Goal: Information Seeking & Learning: Learn about a topic

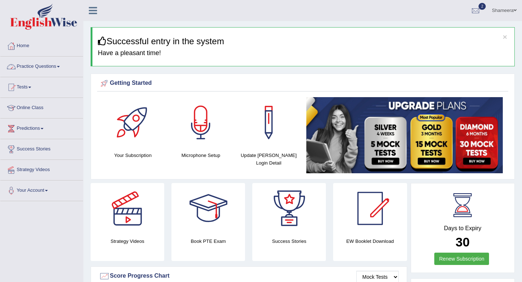
click at [61, 64] on link "Practice Questions" at bounding box center [41, 66] width 83 height 18
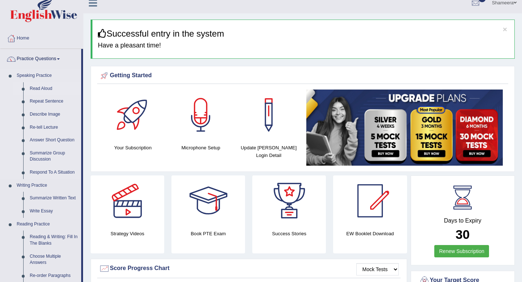
scroll to position [7, 0]
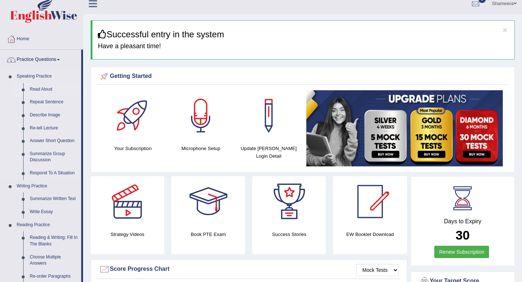
click at [46, 90] on link "Read Aloud" at bounding box center [53, 89] width 55 height 13
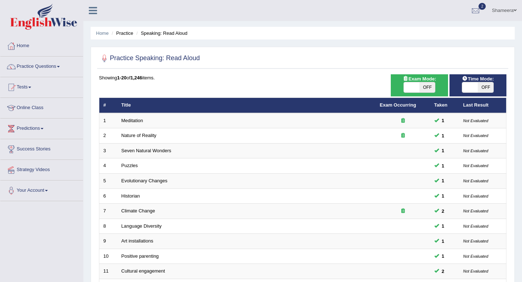
click at [417, 88] on span at bounding box center [412, 87] width 16 height 10
click at [424, 87] on span "OFF" at bounding box center [427, 87] width 16 height 10
checkbox input "true"
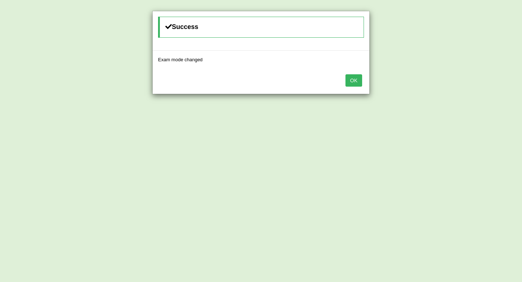
click at [354, 84] on button "OK" at bounding box center [353, 80] width 17 height 12
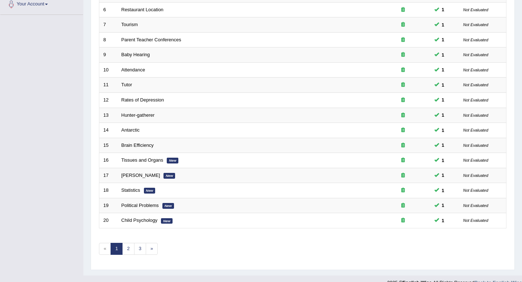
scroll to position [198, 0]
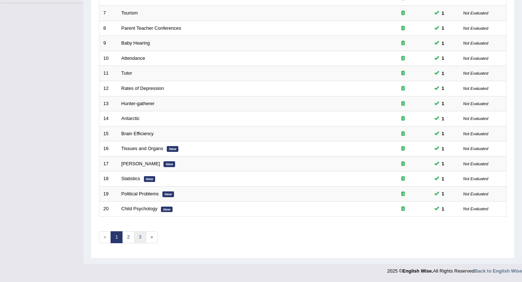
click at [135, 237] on link "3" at bounding box center [140, 237] width 12 height 12
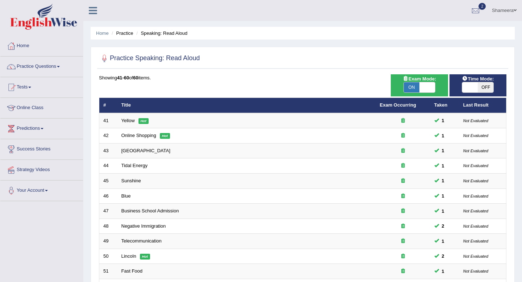
click at [417, 86] on span "ON" at bounding box center [412, 87] width 16 height 10
checkbox input "false"
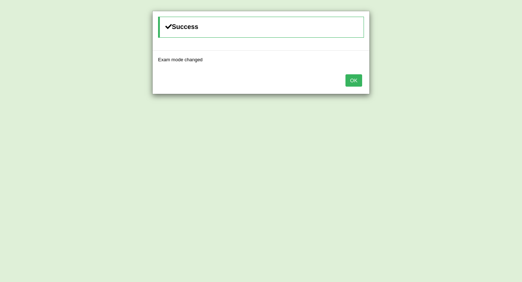
click at [351, 82] on button "OK" at bounding box center [353, 80] width 17 height 12
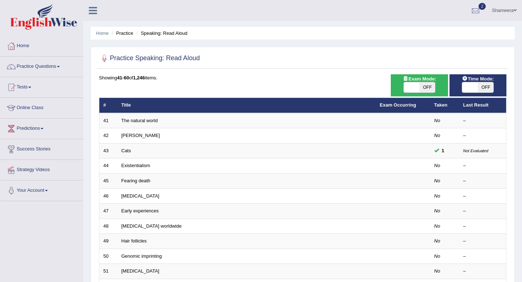
click at [475, 84] on span at bounding box center [470, 87] width 16 height 10
checkbox input "true"
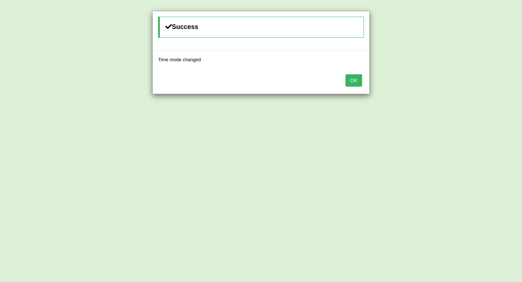
click at [352, 83] on button "OK" at bounding box center [353, 80] width 17 height 12
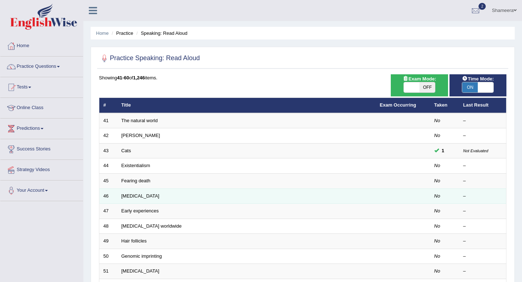
scroll to position [198, 0]
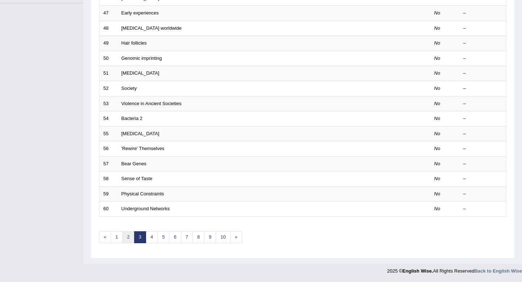
click at [127, 234] on link "2" at bounding box center [128, 237] width 12 height 12
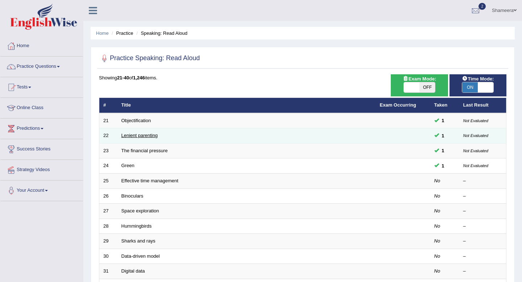
click at [129, 137] on link "Lenient parenting" at bounding box center [139, 135] width 36 height 5
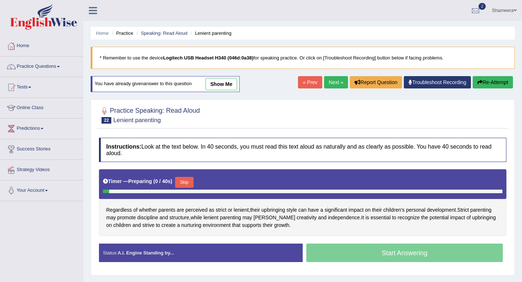
click at [228, 83] on link "show me" at bounding box center [221, 84] width 32 height 12
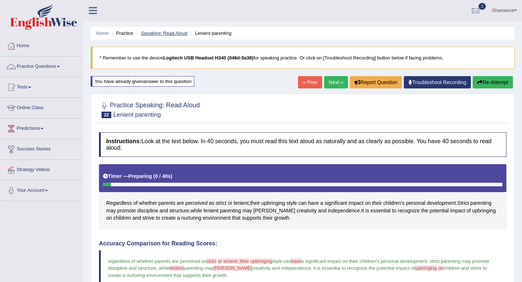
click at [184, 33] on link "Speaking: Read Aloud" at bounding box center [164, 32] width 47 height 5
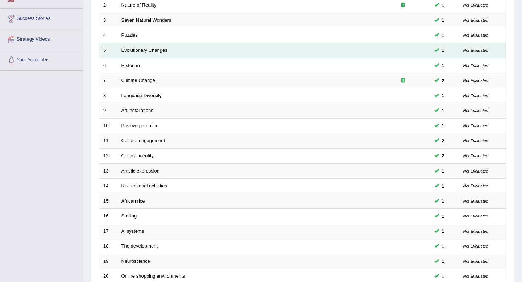
scroll to position [198, 0]
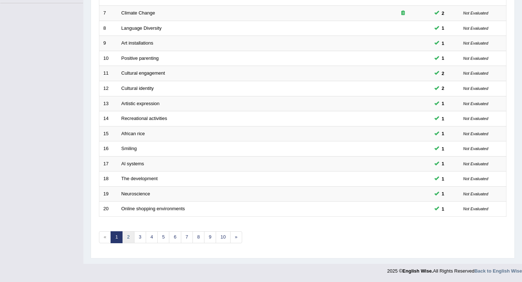
click at [126, 238] on link "2" at bounding box center [128, 237] width 12 height 12
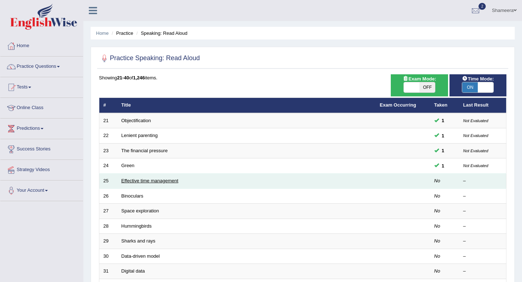
click at [124, 180] on link "Effective time management" at bounding box center [149, 180] width 57 height 5
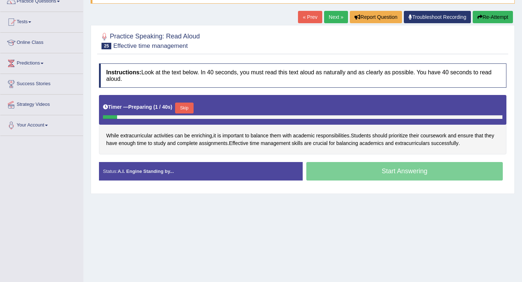
scroll to position [88, 0]
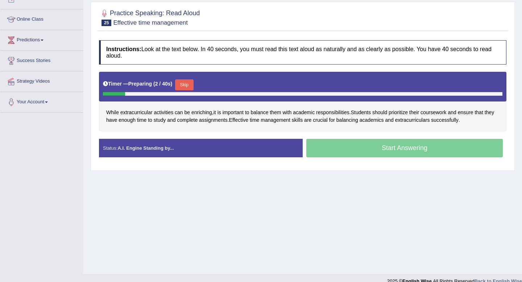
click at [193, 81] on button "Skip" at bounding box center [184, 84] width 18 height 11
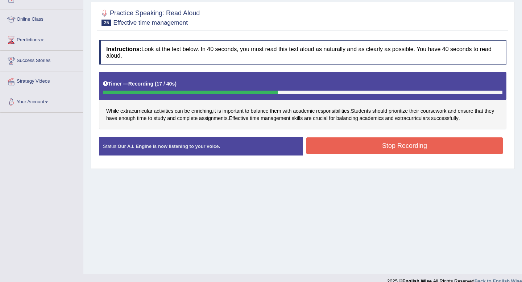
click at [407, 146] on button "Stop Recording" at bounding box center [404, 145] width 196 height 17
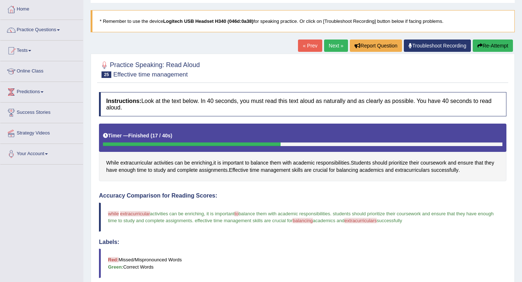
scroll to position [0, 0]
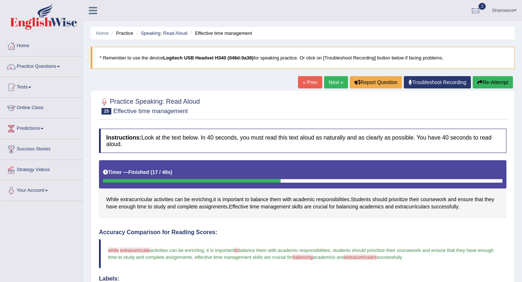
click at [333, 84] on link "Next »" at bounding box center [336, 82] width 24 height 12
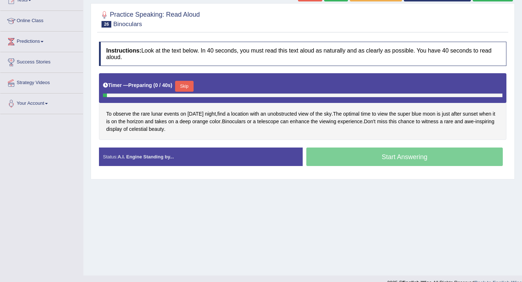
scroll to position [90, 0]
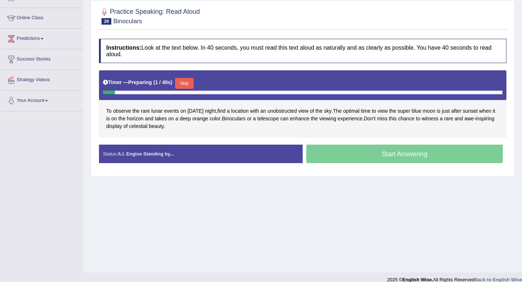
click at [186, 79] on button "Skip" at bounding box center [184, 83] width 18 height 11
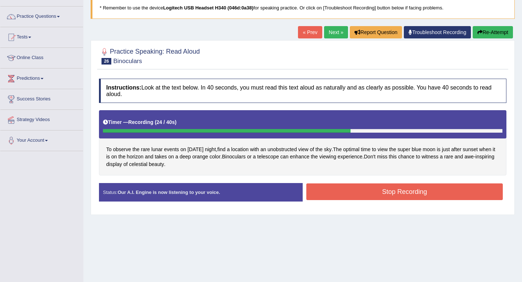
scroll to position [38, 0]
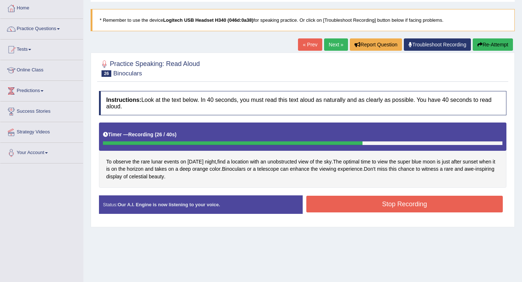
click at [483, 45] on button "Re-Attempt" at bounding box center [492, 44] width 40 height 12
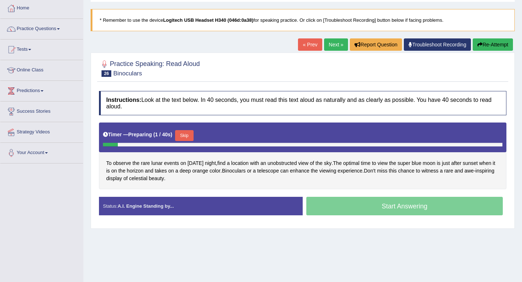
click at [189, 136] on button "Skip" at bounding box center [184, 135] width 18 height 11
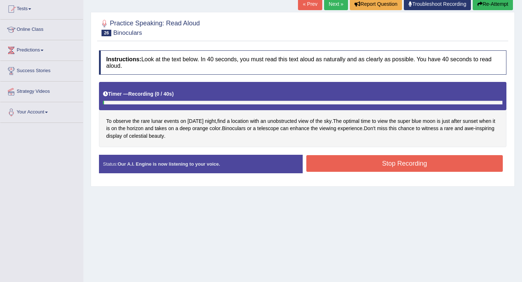
scroll to position [79, 0]
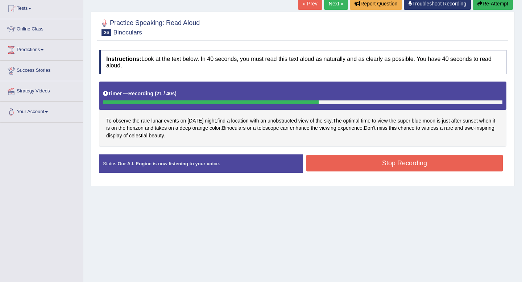
click at [396, 167] on button "Stop Recording" at bounding box center [404, 163] width 196 height 17
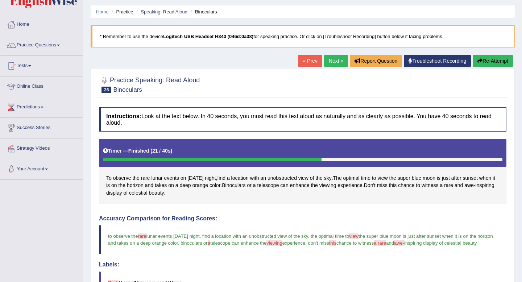
scroll to position [0, 0]
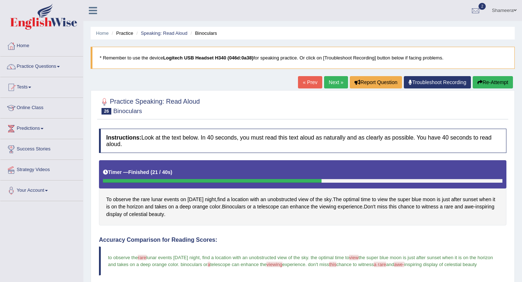
click at [329, 82] on link "Next »" at bounding box center [336, 82] width 24 height 12
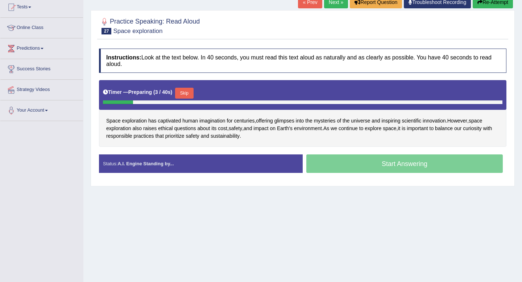
scroll to position [83, 0]
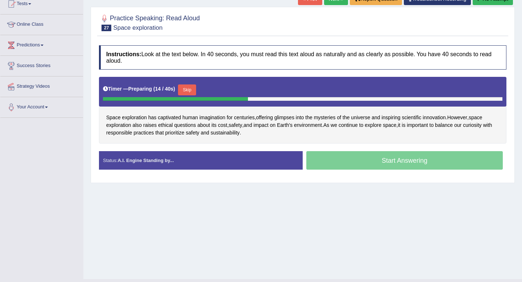
click at [188, 84] on div "Timer — Preparing ( 14 / 40s ) Skip" at bounding box center [302, 90] width 399 height 14
click at [189, 88] on button "Skip" at bounding box center [187, 89] width 18 height 11
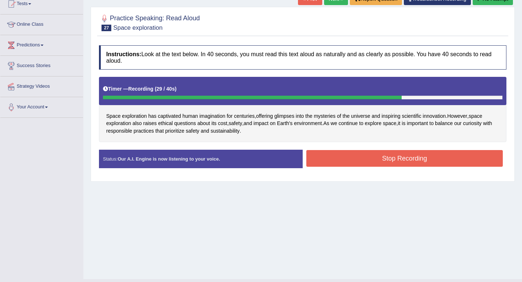
scroll to position [68, 0]
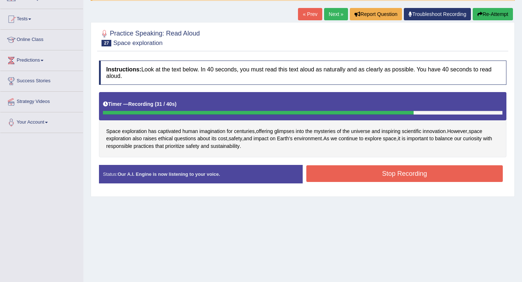
click at [481, 19] on button "Re-Attempt" at bounding box center [492, 14] width 40 height 12
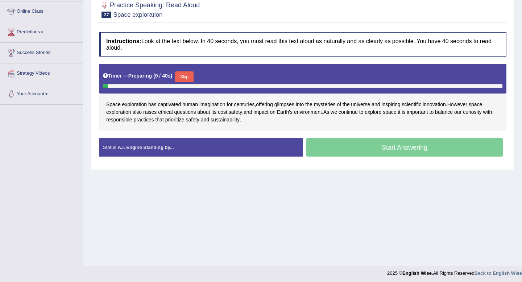
scroll to position [99, 0]
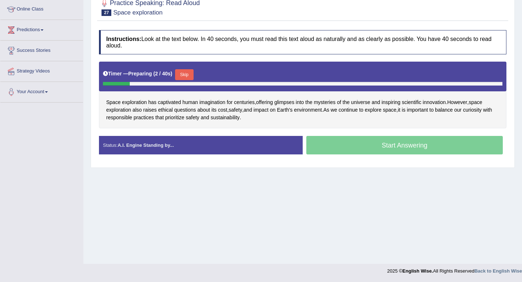
click at [191, 76] on button "Skip" at bounding box center [184, 74] width 18 height 11
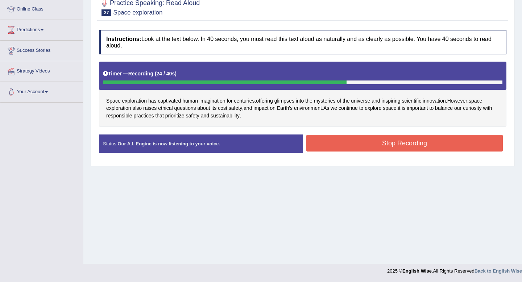
click at [375, 150] on button "Stop Recording" at bounding box center [404, 143] width 196 height 17
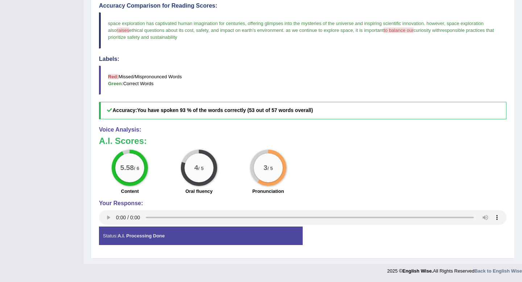
scroll to position [0, 0]
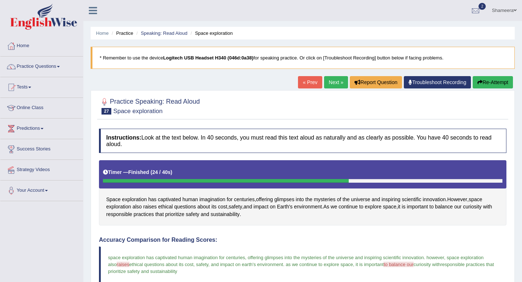
click at [334, 83] on link "Next »" at bounding box center [336, 82] width 24 height 12
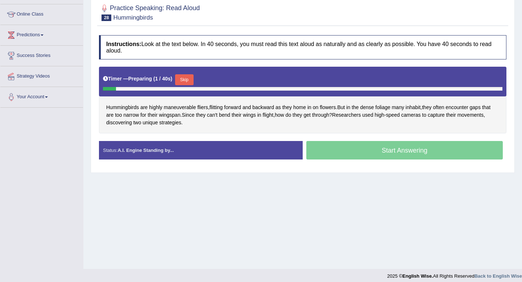
scroll to position [99, 0]
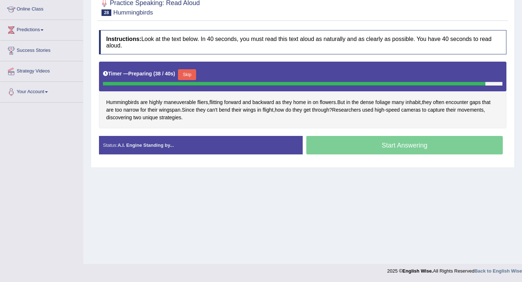
click at [192, 71] on button "Skip" at bounding box center [187, 74] width 18 height 11
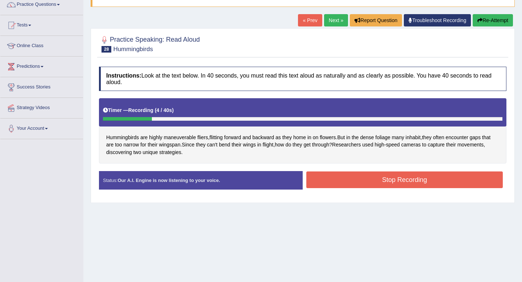
scroll to position [29, 0]
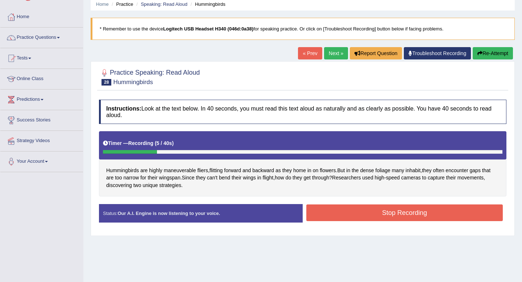
click at [483, 50] on button "Re-Attempt" at bounding box center [492, 53] width 40 height 12
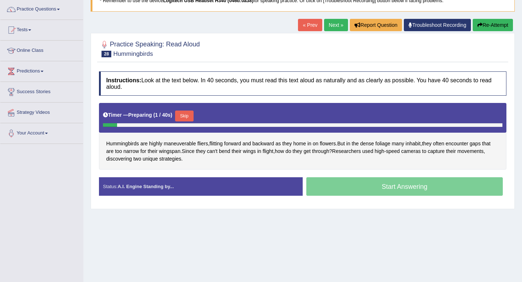
click at [191, 114] on button "Skip" at bounding box center [184, 115] width 18 height 11
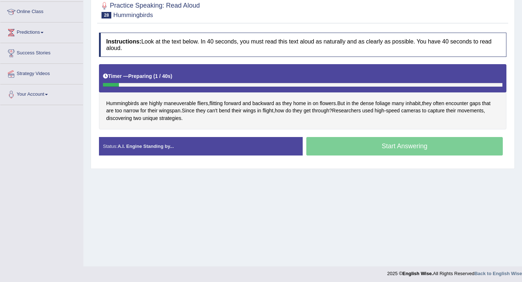
scroll to position [99, 0]
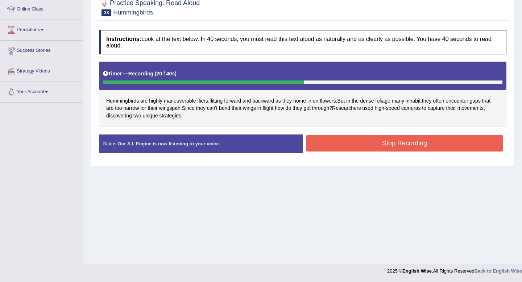
click at [385, 149] on button "Stop Recording" at bounding box center [404, 143] width 196 height 17
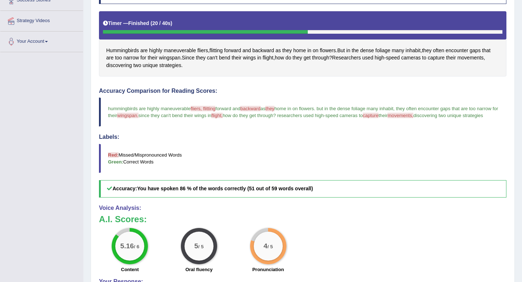
scroll to position [195, 0]
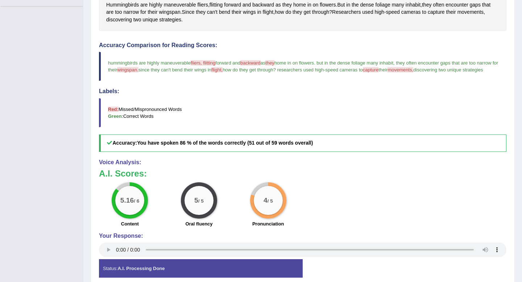
click at [199, 63] on span "fliers, flitting" at bounding box center [203, 62] width 25 height 5
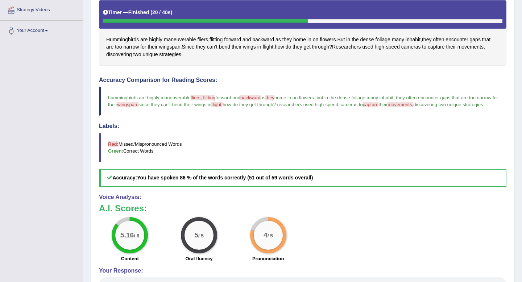
scroll to position [155, 0]
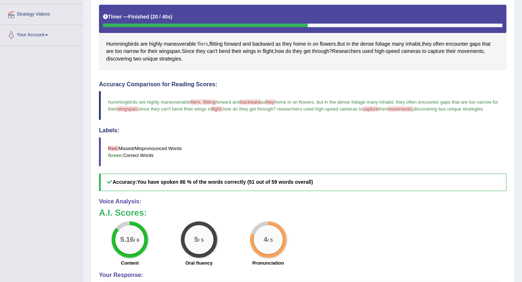
click at [201, 41] on span "fliers" at bounding box center [202, 44] width 11 height 8
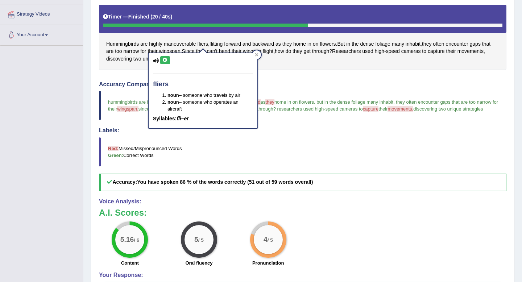
click at [163, 58] on icon at bounding box center [164, 60] width 5 height 4
click at [164, 62] on button at bounding box center [165, 60] width 10 height 8
click at [155, 62] on icon at bounding box center [156, 60] width 6 height 5
click at [258, 55] on div at bounding box center [256, 54] width 9 height 9
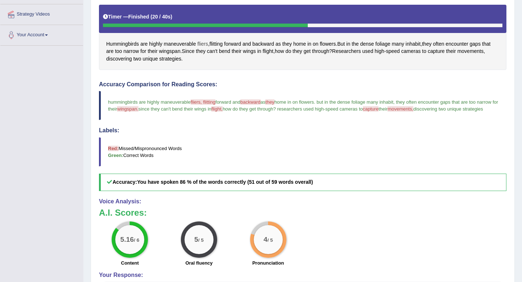
click at [201, 43] on span "fliers" at bounding box center [202, 44] width 11 height 8
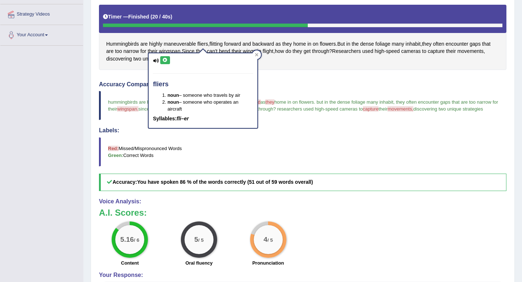
click at [167, 61] on icon at bounding box center [164, 60] width 5 height 4
click at [256, 54] on icon at bounding box center [256, 54] width 3 height 3
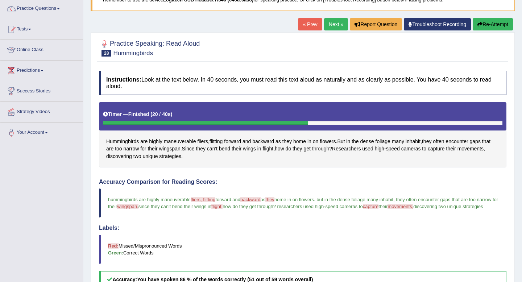
scroll to position [0, 0]
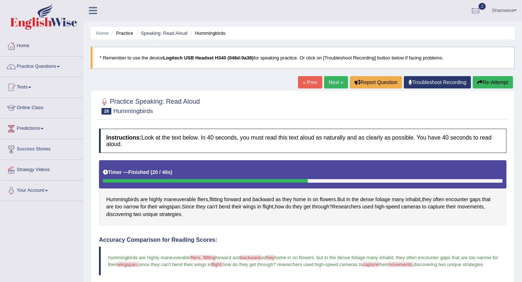
click at [326, 82] on link "Next »" at bounding box center [336, 82] width 24 height 12
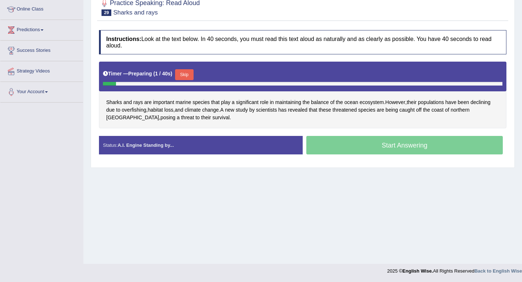
click at [191, 73] on button "Skip" at bounding box center [184, 74] width 18 height 11
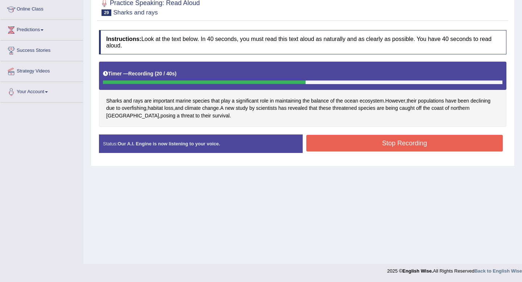
click at [389, 144] on button "Stop Recording" at bounding box center [404, 143] width 196 height 17
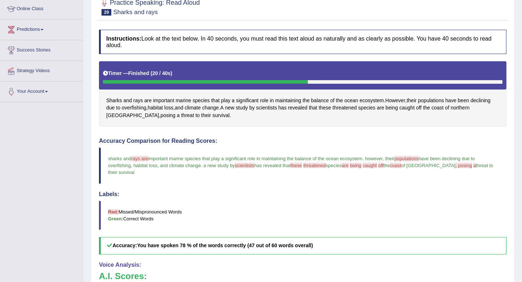
scroll to position [85, 0]
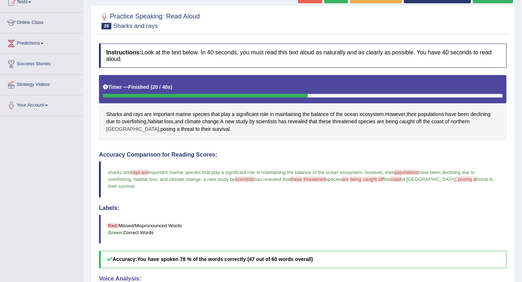
click at [159, 125] on span "Cyprus" at bounding box center [132, 129] width 53 height 8
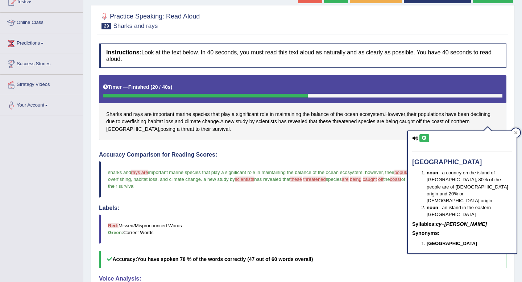
click at [425, 137] on icon at bounding box center [423, 138] width 5 height 4
click at [367, 138] on div "Sharks and rays are important marine species that play a significant role in ma…" at bounding box center [302, 107] width 407 height 65
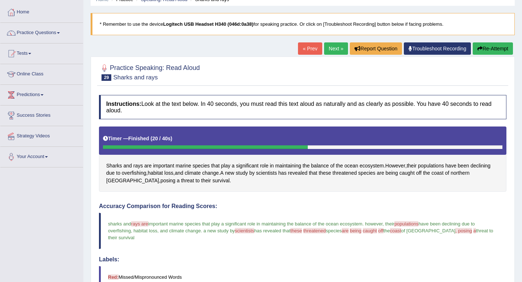
scroll to position [6, 0]
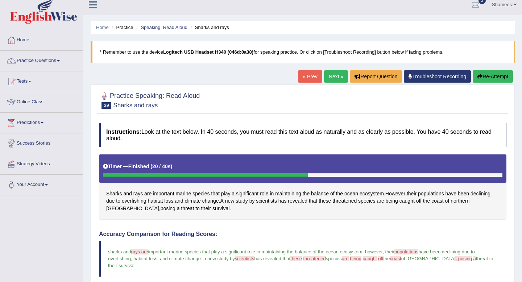
click at [333, 80] on link "Next »" at bounding box center [336, 76] width 24 height 12
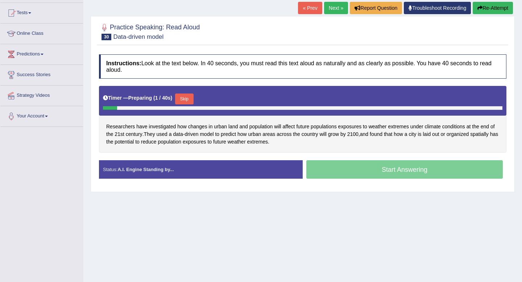
click at [192, 95] on button "Skip" at bounding box center [184, 98] width 18 height 11
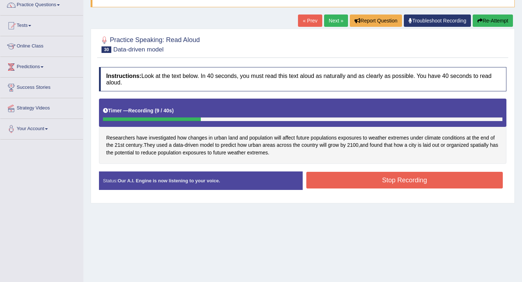
scroll to position [51, 0]
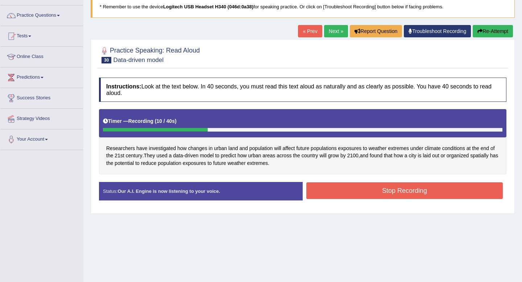
click at [488, 33] on button "Re-Attempt" at bounding box center [492, 31] width 40 height 12
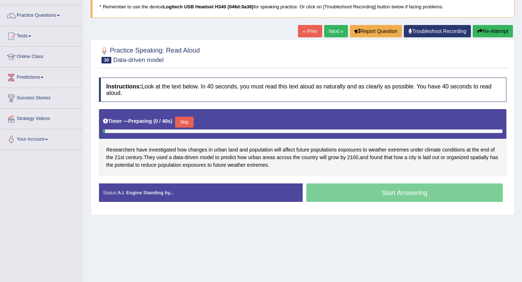
scroll to position [51, 0]
click at [193, 121] on button "Skip" at bounding box center [184, 122] width 18 height 11
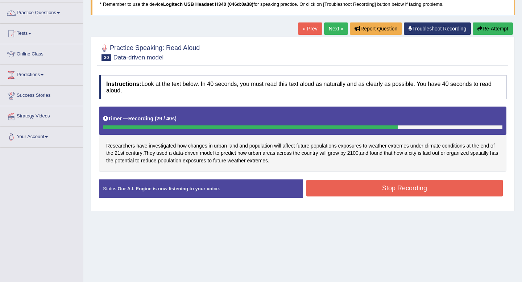
scroll to position [48, 0]
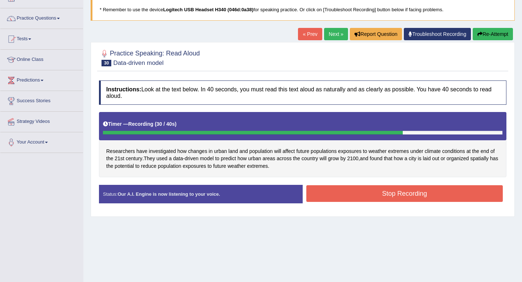
click at [481, 31] on button "Re-Attempt" at bounding box center [492, 34] width 40 height 12
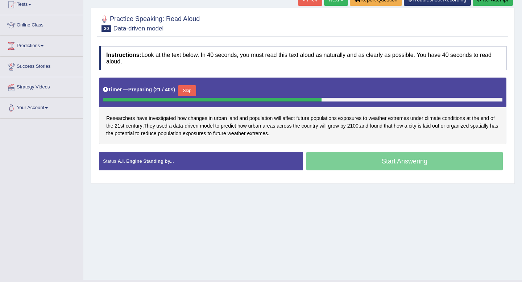
scroll to position [68, 0]
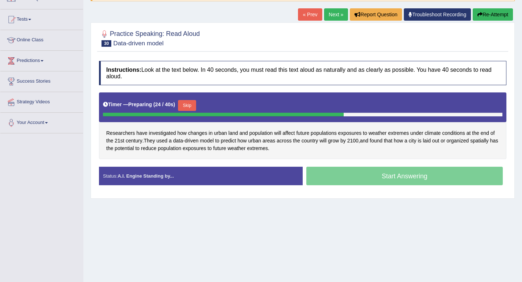
click at [193, 105] on button "Skip" at bounding box center [187, 105] width 18 height 11
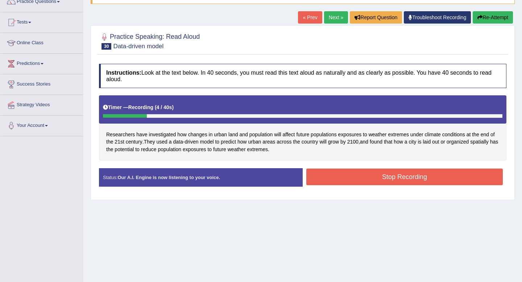
scroll to position [56, 0]
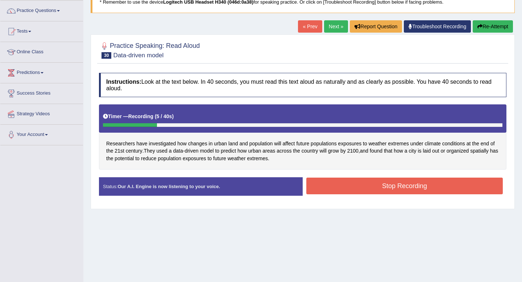
click at [484, 28] on button "Re-Attempt" at bounding box center [492, 26] width 40 height 12
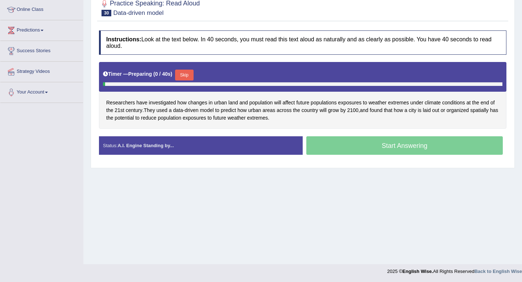
scroll to position [99, 0]
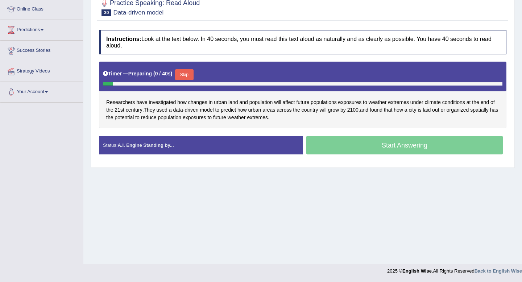
click at [189, 74] on button "Skip" at bounding box center [184, 74] width 18 height 11
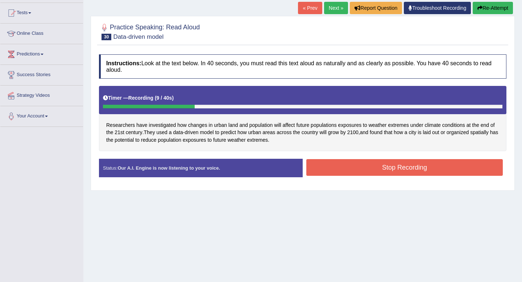
scroll to position [70, 0]
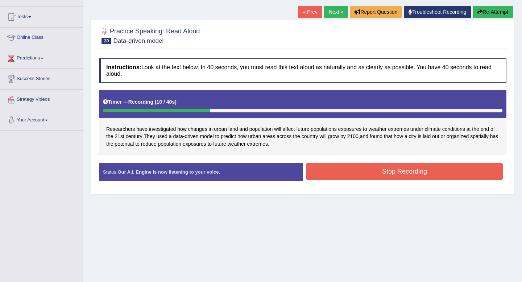
click at [484, 8] on button "Re-Attempt" at bounding box center [492, 12] width 40 height 12
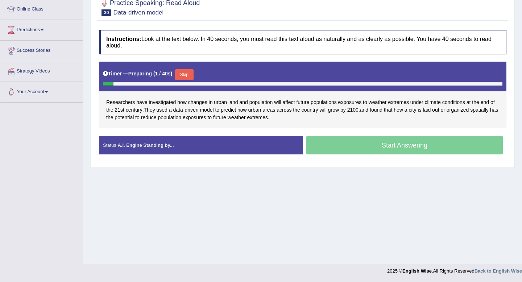
click at [188, 69] on div "Timer — Preparing ( 1 / 40s ) Skip" at bounding box center [302, 74] width 399 height 14
click at [188, 75] on button "Skip" at bounding box center [184, 74] width 18 height 11
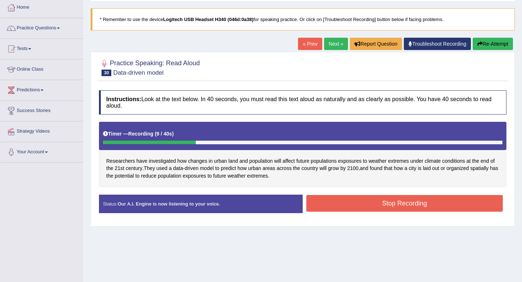
scroll to position [30, 0]
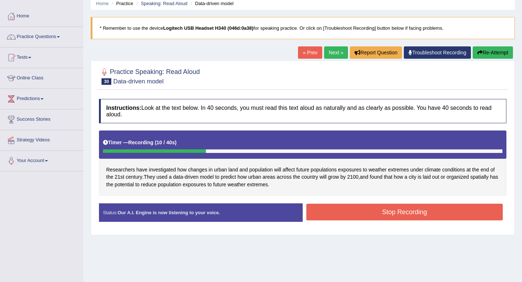
click at [487, 53] on button "Re-Attempt" at bounding box center [492, 52] width 40 height 12
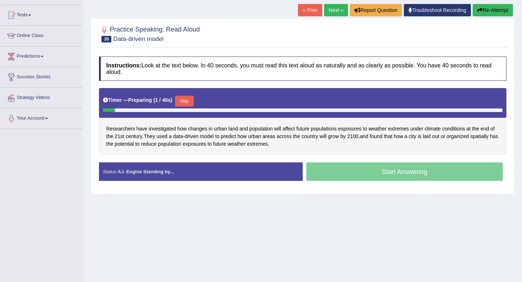
click at [192, 102] on button "Skip" at bounding box center [184, 101] width 18 height 11
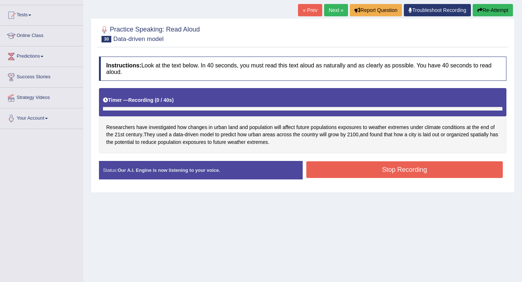
scroll to position [99, 0]
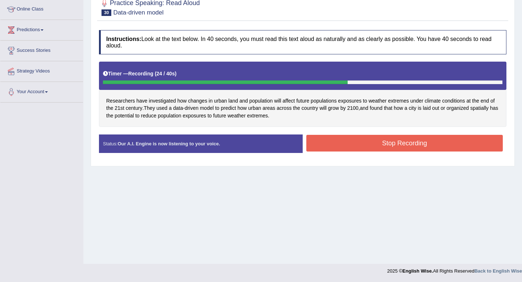
click at [402, 142] on button "Stop Recording" at bounding box center [404, 143] width 196 height 17
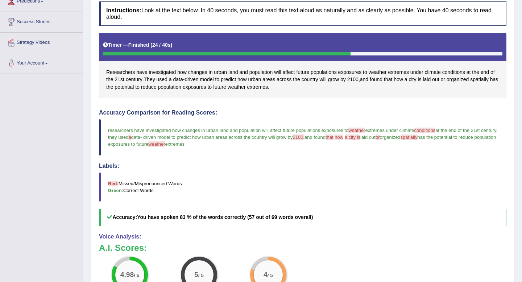
scroll to position [0, 0]
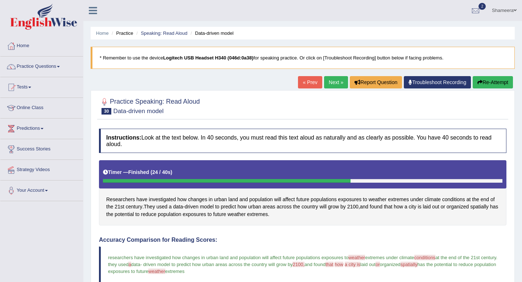
click at [334, 80] on link "Next »" at bounding box center [336, 82] width 24 height 12
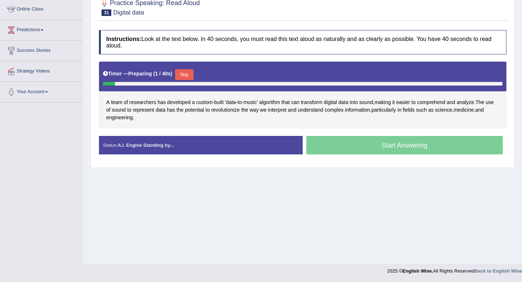
click at [188, 77] on button "Skip" at bounding box center [184, 74] width 18 height 11
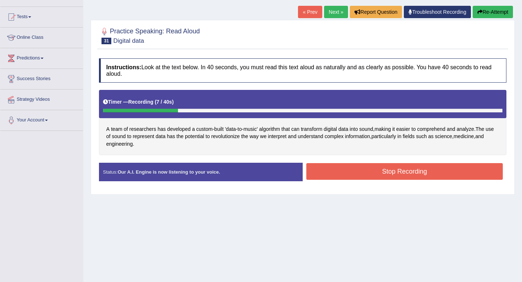
scroll to position [61, 0]
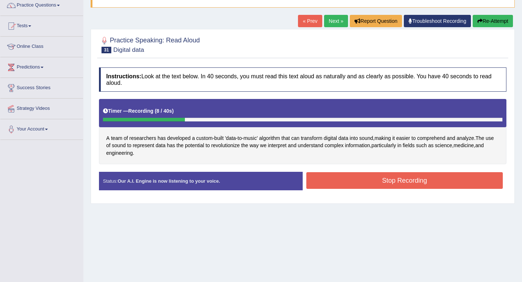
click at [491, 26] on button "Re-Attempt" at bounding box center [492, 21] width 40 height 12
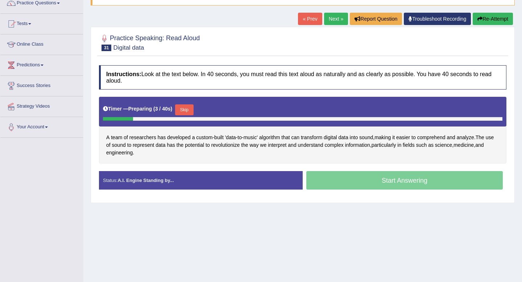
click at [191, 108] on button "Skip" at bounding box center [184, 109] width 18 height 11
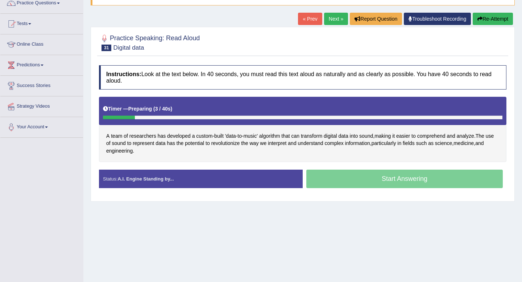
scroll to position [99, 0]
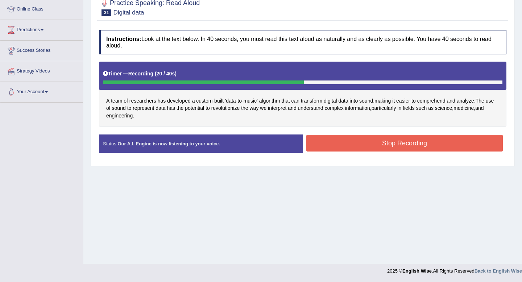
click at [409, 141] on button "Stop Recording" at bounding box center [404, 143] width 196 height 17
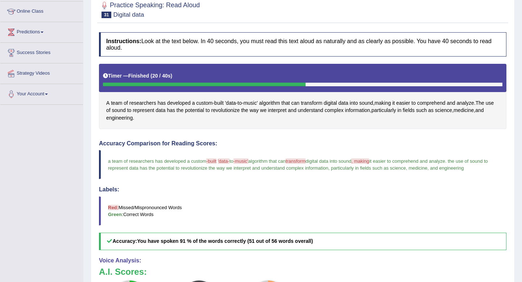
scroll to position [0, 0]
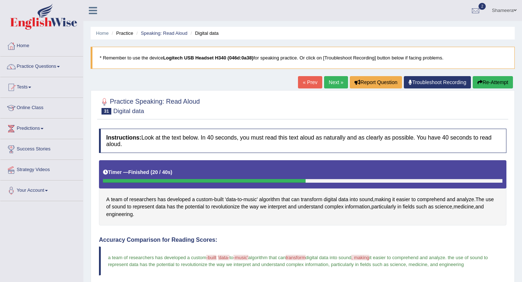
click at [331, 86] on link "Next »" at bounding box center [336, 82] width 24 height 12
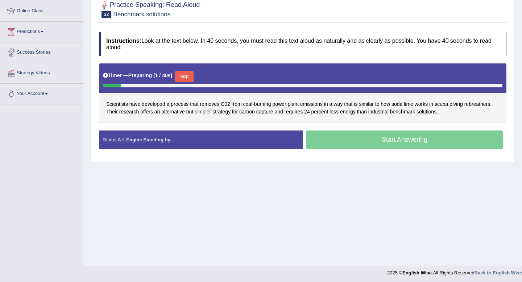
scroll to position [97, 0]
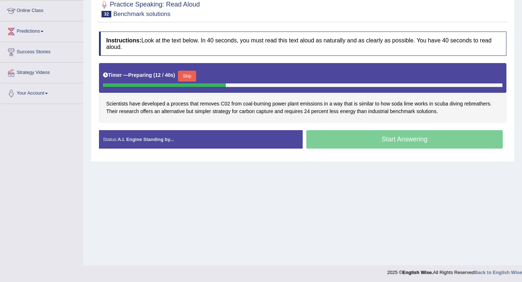
click at [191, 76] on button "Skip" at bounding box center [187, 76] width 18 height 11
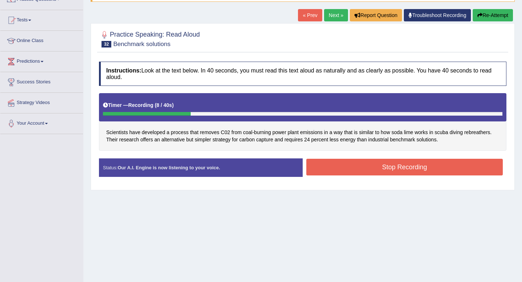
scroll to position [67, 0]
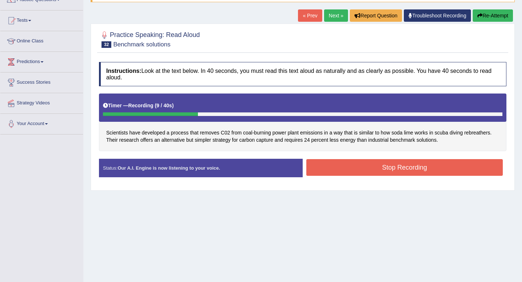
click at [490, 16] on button "Re-Attempt" at bounding box center [492, 15] width 40 height 12
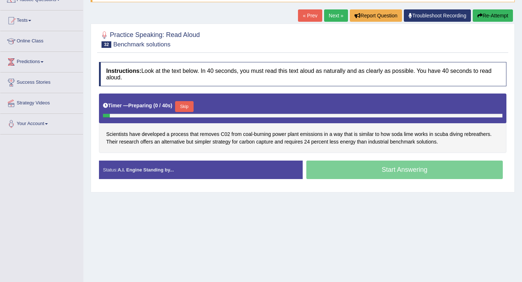
click at [188, 107] on button "Skip" at bounding box center [184, 106] width 18 height 11
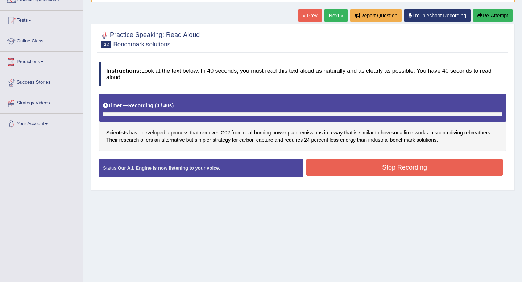
scroll to position [99, 0]
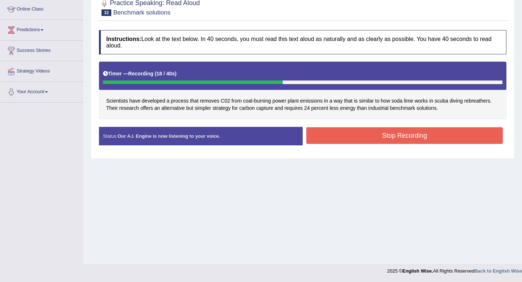
click at [398, 132] on button "Stop Recording" at bounding box center [404, 135] width 196 height 17
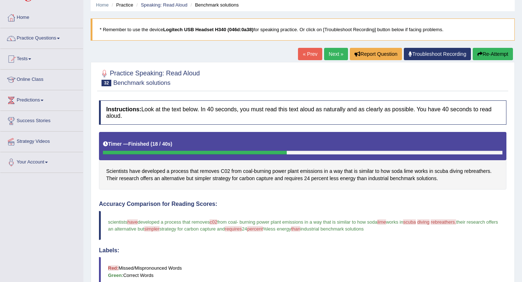
scroll to position [30, 0]
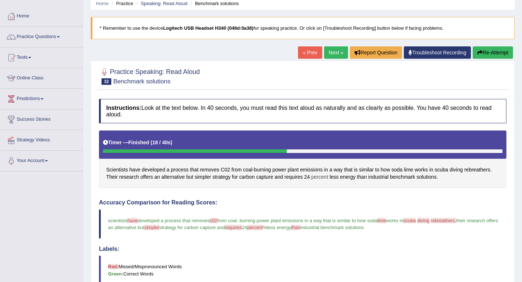
click at [316, 178] on span "percent" at bounding box center [319, 177] width 17 height 8
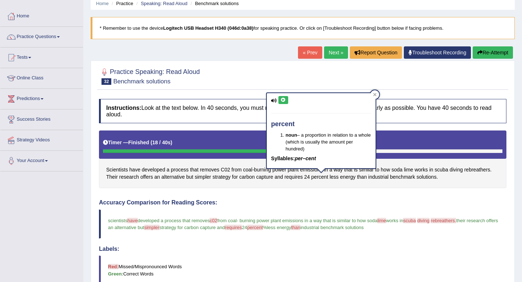
click at [282, 104] on button at bounding box center [283, 100] width 10 height 8
click at [374, 95] on icon at bounding box center [374, 94] width 3 height 3
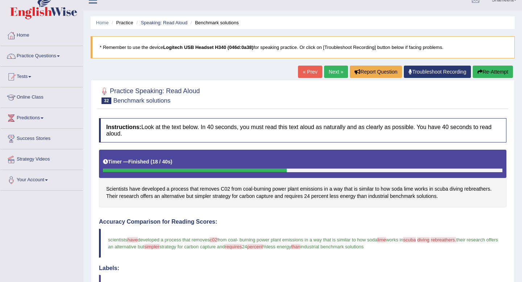
scroll to position [3, 0]
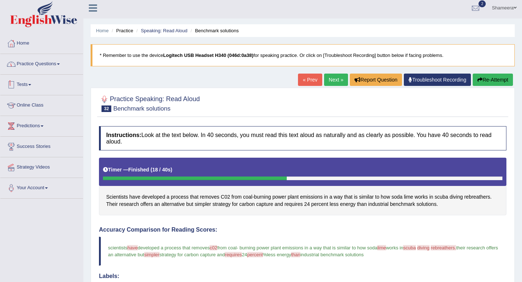
click at [51, 70] on link "Practice Questions" at bounding box center [41, 63] width 83 height 18
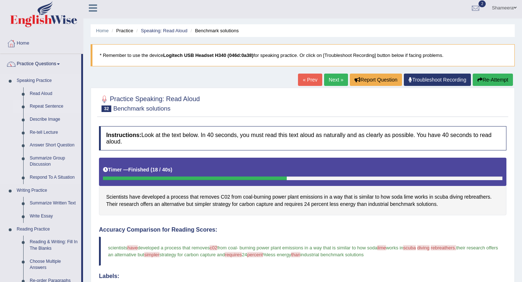
click at [49, 107] on link "Repeat Sentence" at bounding box center [53, 106] width 55 height 13
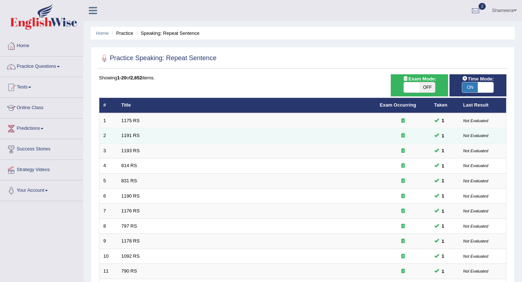
scroll to position [198, 0]
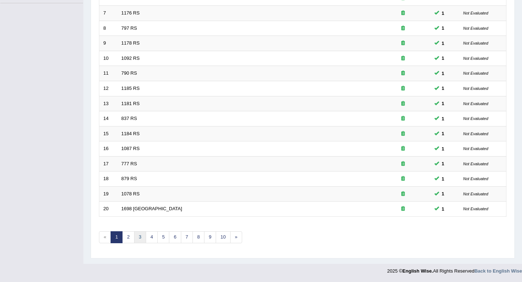
click at [138, 237] on link "3" at bounding box center [140, 237] width 12 height 12
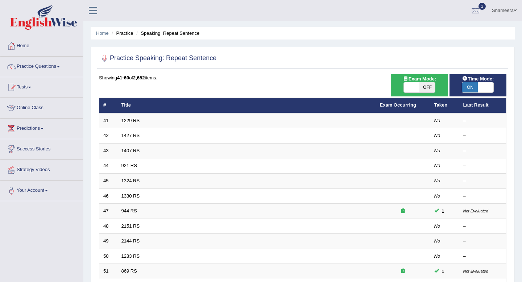
scroll to position [198, 0]
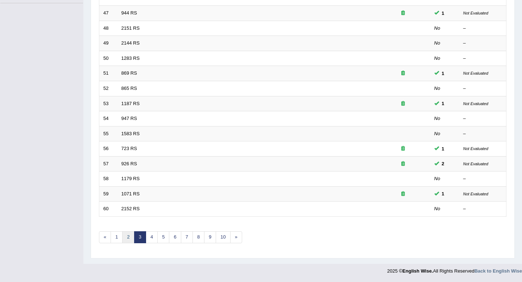
click at [128, 237] on link "2" at bounding box center [128, 237] width 12 height 12
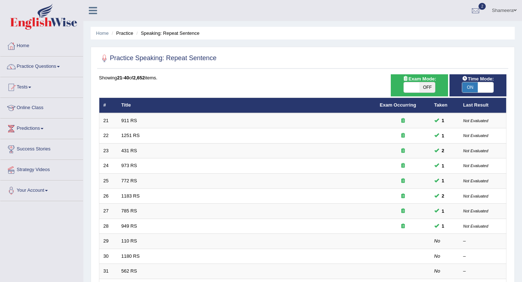
click at [416, 90] on span at bounding box center [412, 87] width 16 height 10
click at [429, 85] on span "OFF" at bounding box center [427, 87] width 16 height 10
checkbox input "true"
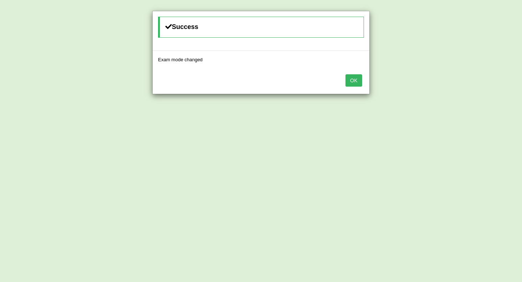
click at [351, 80] on button "OK" at bounding box center [353, 80] width 17 height 12
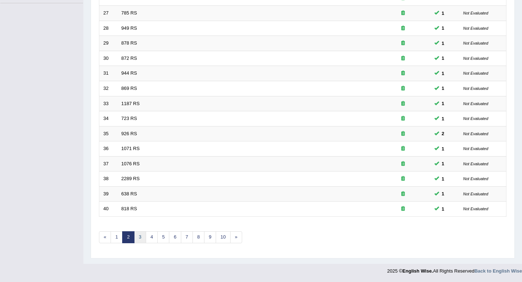
click at [143, 235] on link "3" at bounding box center [140, 237] width 12 height 12
click at [151, 234] on link "4" at bounding box center [152, 237] width 12 height 12
click at [164, 237] on link "5" at bounding box center [163, 237] width 12 height 12
click at [178, 238] on link "6" at bounding box center [175, 237] width 12 height 12
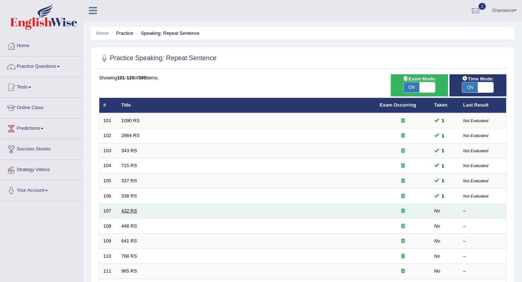
click at [132, 210] on link "432 RS" at bounding box center [129, 210] width 16 height 5
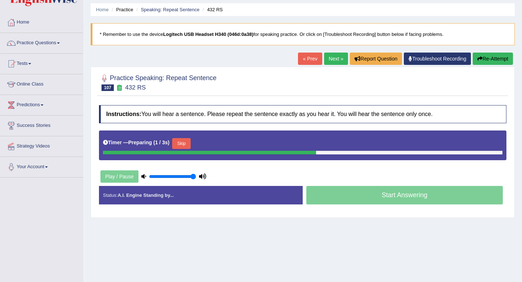
scroll to position [30, 0]
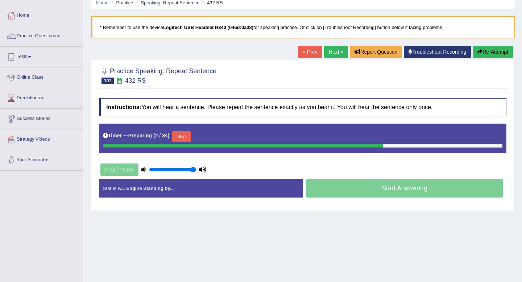
click at [185, 136] on button "Skip" at bounding box center [181, 136] width 18 height 11
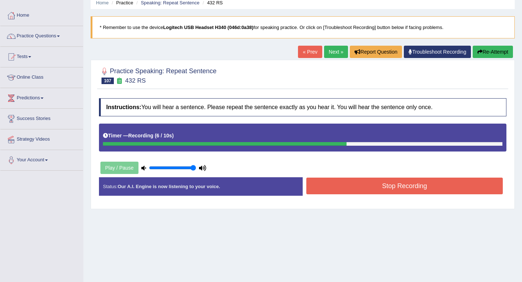
click at [396, 187] on button "Stop Recording" at bounding box center [404, 186] width 196 height 17
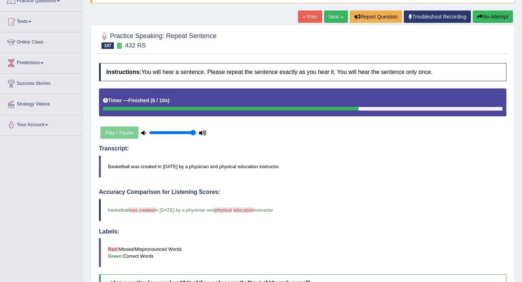
scroll to position [0, 0]
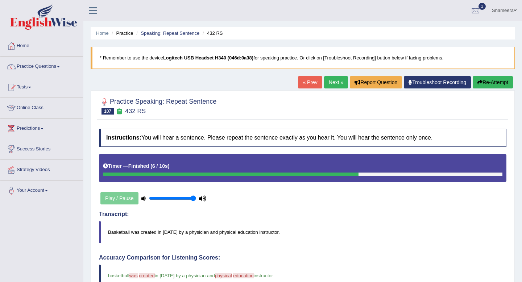
click at [493, 87] on button "Re-Attempt" at bounding box center [492, 82] width 40 height 12
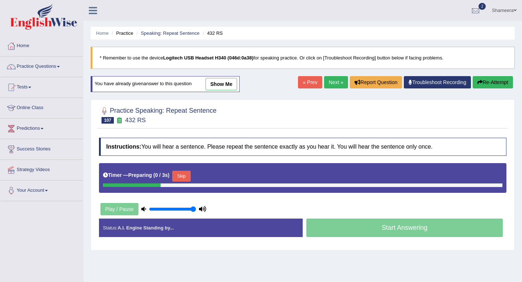
click at [188, 176] on button "Skip" at bounding box center [181, 176] width 18 height 11
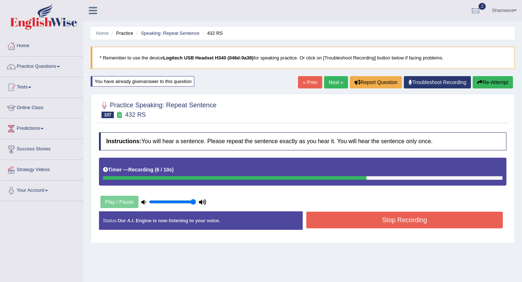
click at [375, 224] on button "Stop Recording" at bounding box center [404, 220] width 196 height 17
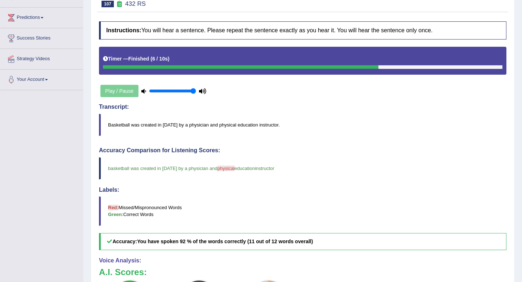
scroll to position [14, 0]
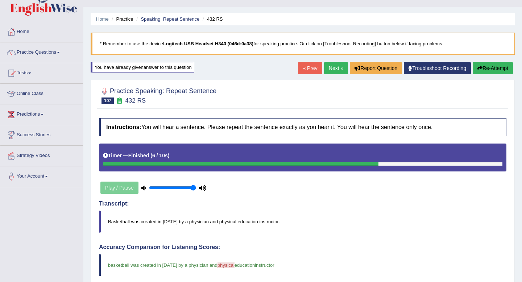
click at [327, 64] on link "Next »" at bounding box center [336, 68] width 24 height 12
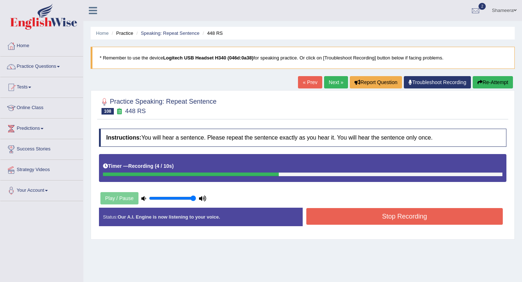
click at [409, 210] on button "Stop Recording" at bounding box center [404, 216] width 196 height 17
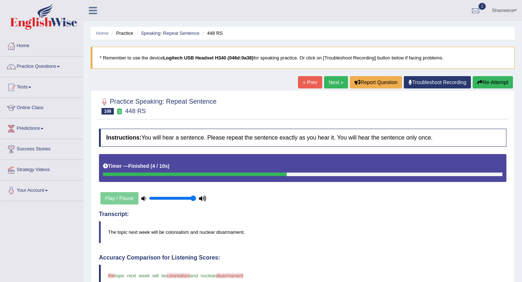
click at [325, 80] on link "Next »" at bounding box center [336, 82] width 24 height 12
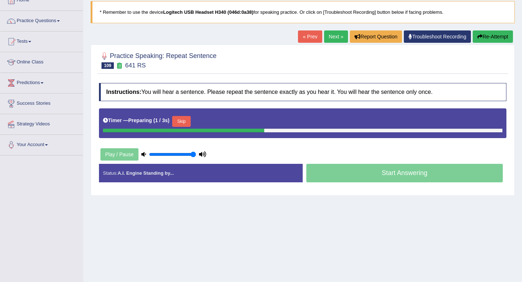
scroll to position [65, 0]
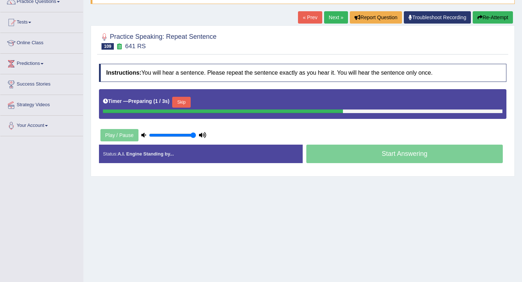
click at [179, 101] on button "Skip" at bounding box center [181, 102] width 18 height 11
click at [221, 101] on button "Skip" at bounding box center [213, 102] width 18 height 11
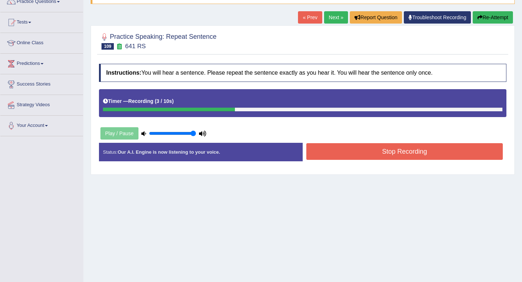
click at [351, 149] on button "Stop Recording" at bounding box center [404, 151] width 196 height 17
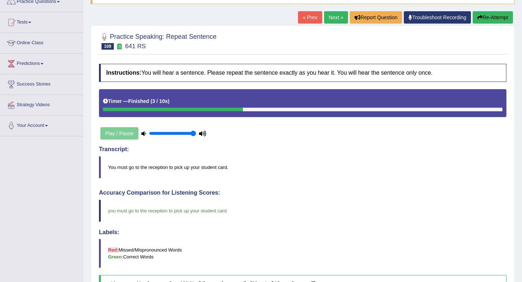
click at [327, 17] on link "Next »" at bounding box center [336, 17] width 24 height 12
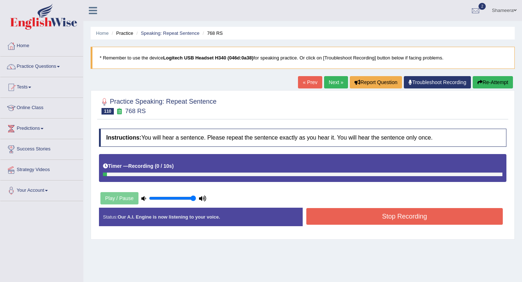
click at [485, 82] on button "Re-Attempt" at bounding box center [492, 82] width 40 height 12
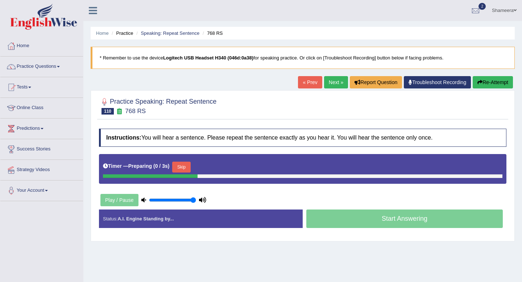
click at [188, 168] on button "Skip" at bounding box center [181, 167] width 18 height 11
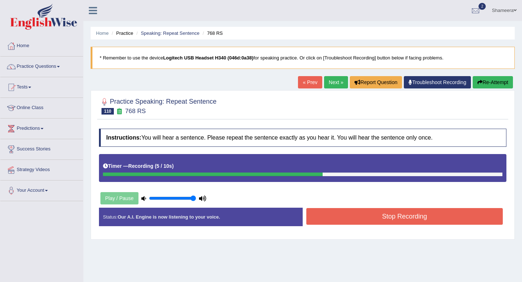
click at [399, 215] on button "Stop Recording" at bounding box center [404, 216] width 196 height 17
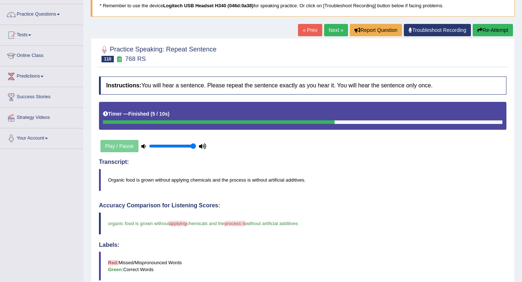
scroll to position [52, 0]
click at [329, 32] on link "Next »" at bounding box center [336, 30] width 24 height 12
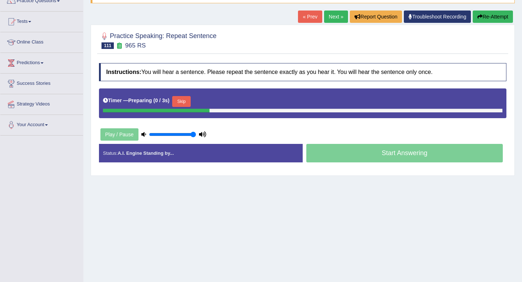
scroll to position [66, 0]
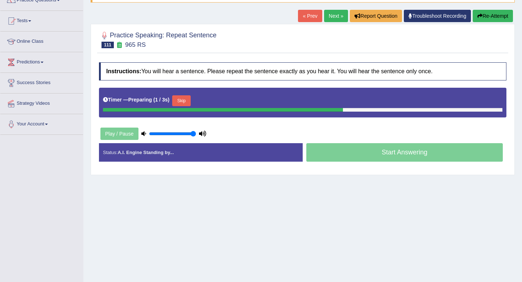
click at [186, 100] on button "Skip" at bounding box center [181, 100] width 18 height 11
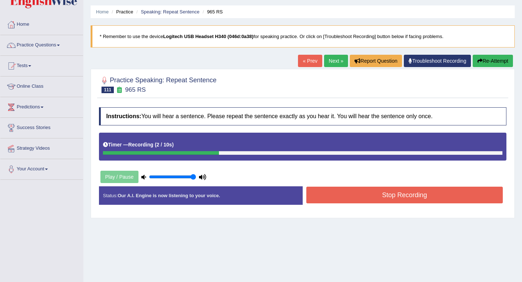
scroll to position [4, 0]
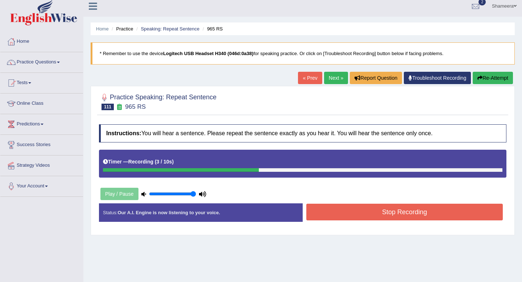
click at [500, 76] on button "Re-Attempt" at bounding box center [492, 78] width 40 height 12
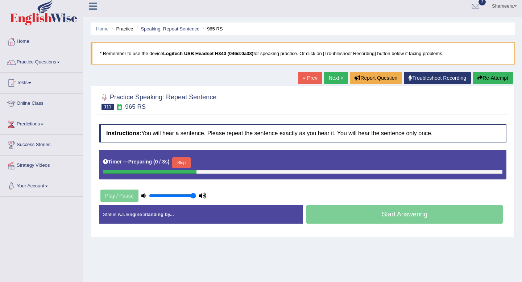
click at [187, 162] on button "Skip" at bounding box center [181, 162] width 18 height 11
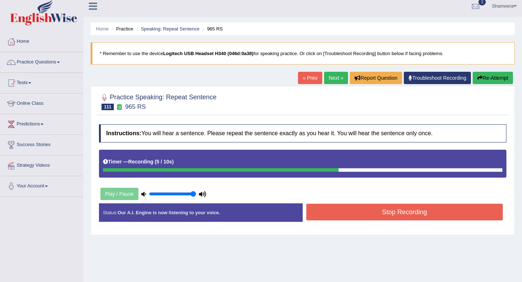
click at [493, 71] on div "Home Practice Speaking: Repeat Sentence 965 RS * Remember to use the device Log…" at bounding box center [302, 177] width 438 height 362
click at [492, 79] on button "Re-Attempt" at bounding box center [492, 78] width 40 height 12
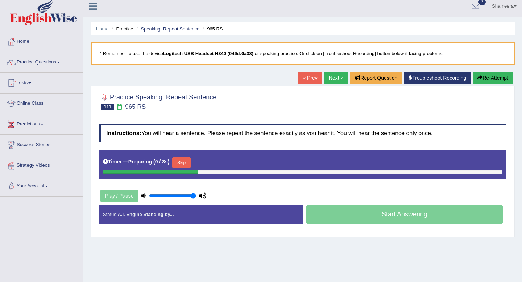
click at [175, 163] on button "Skip" at bounding box center [181, 162] width 18 height 11
click at [217, 163] on button "Skip" at bounding box center [213, 162] width 18 height 11
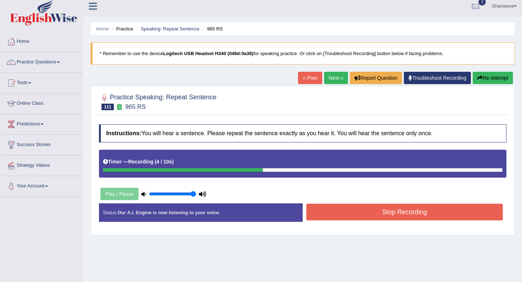
click at [371, 208] on button "Stop Recording" at bounding box center [404, 212] width 196 height 17
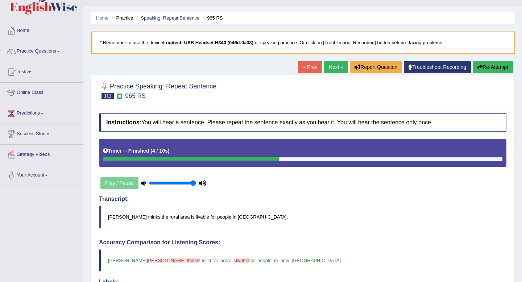
scroll to position [8, 0]
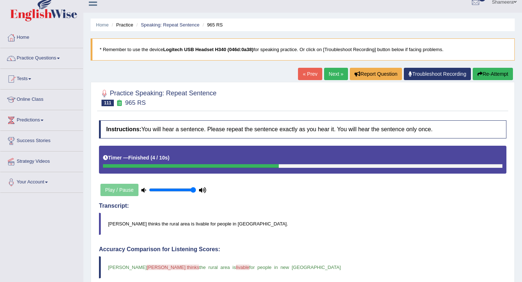
click at [332, 79] on link "Next »" at bounding box center [336, 74] width 24 height 12
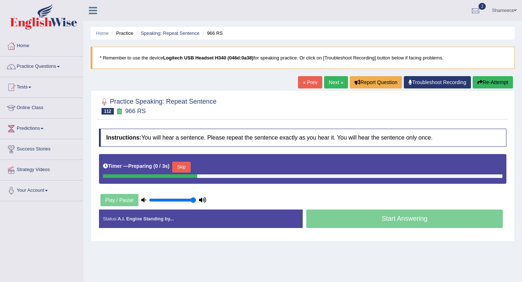
click at [186, 167] on button "Skip" at bounding box center [181, 167] width 18 height 11
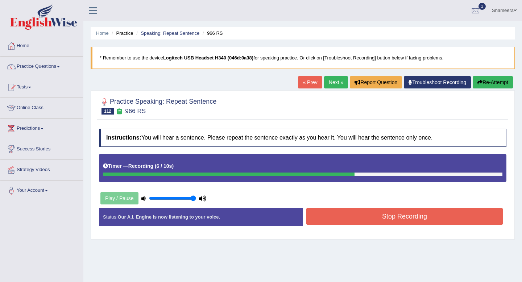
click at [488, 85] on button "Re-Attempt" at bounding box center [492, 82] width 40 height 12
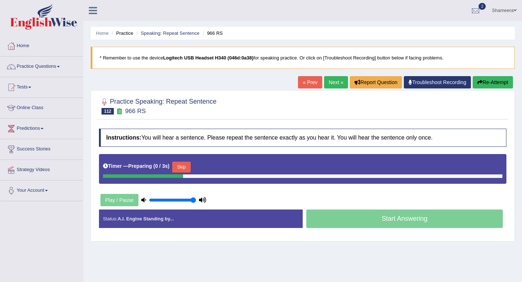
click at [182, 169] on button "Skip" at bounding box center [181, 167] width 18 height 11
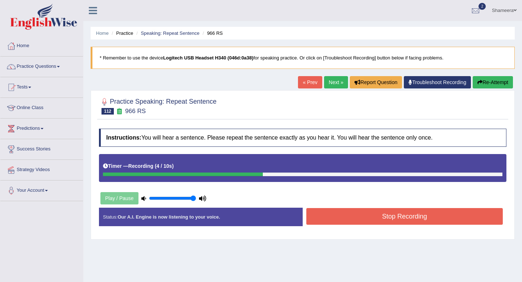
click at [499, 85] on button "Re-Attempt" at bounding box center [492, 82] width 40 height 12
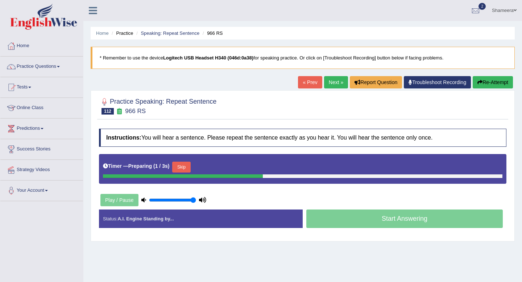
click at [183, 165] on button "Skip" at bounding box center [181, 167] width 18 height 11
click at [222, 164] on button "Skip" at bounding box center [213, 167] width 18 height 11
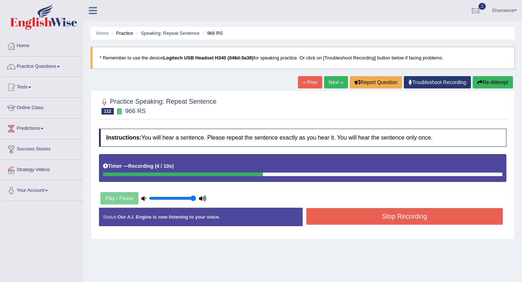
click at [357, 218] on button "Stop Recording" at bounding box center [404, 216] width 196 height 17
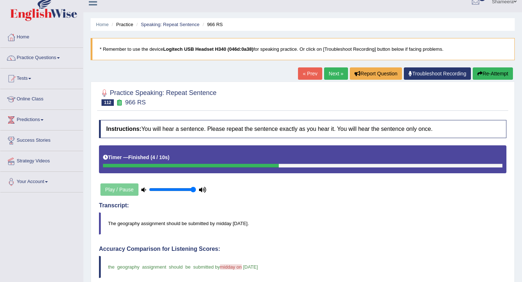
scroll to position [7, 0]
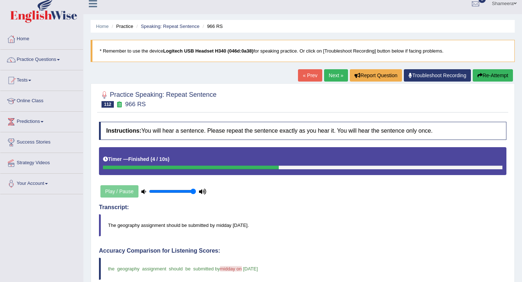
click at [326, 72] on link "Next »" at bounding box center [336, 75] width 24 height 12
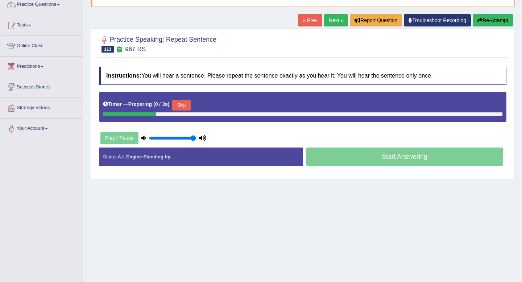
scroll to position [64, 0]
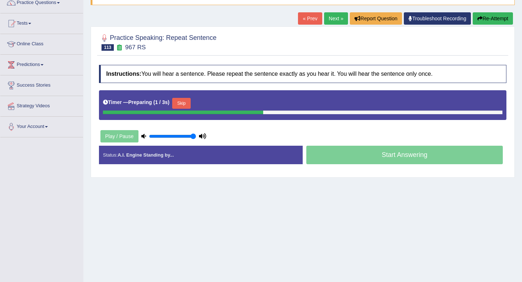
click at [190, 106] on button "Skip" at bounding box center [181, 103] width 18 height 11
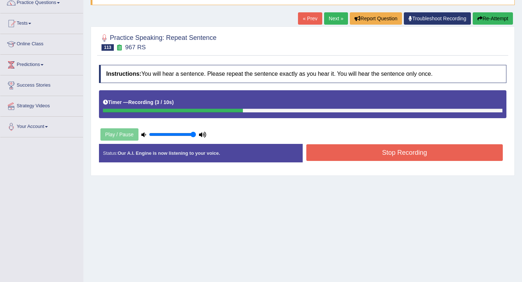
click at [375, 151] on button "Stop Recording" at bounding box center [404, 152] width 196 height 17
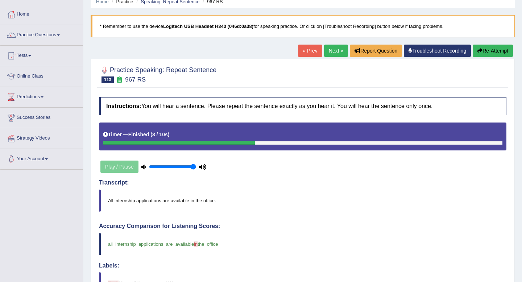
scroll to position [34, 0]
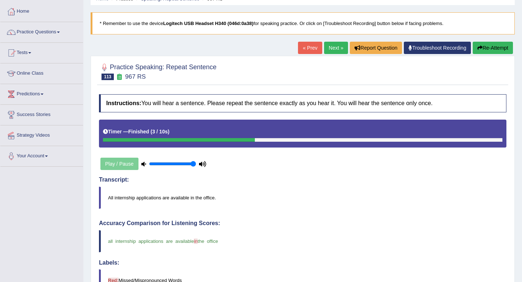
click at [332, 45] on link "Next »" at bounding box center [336, 48] width 24 height 12
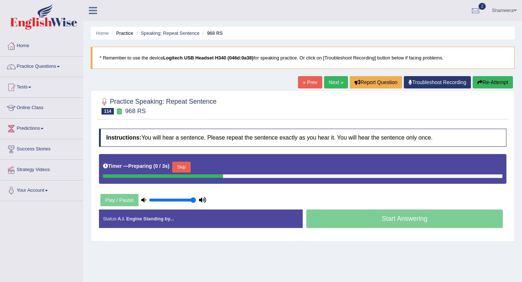
click at [183, 170] on button "Skip" at bounding box center [181, 167] width 18 height 11
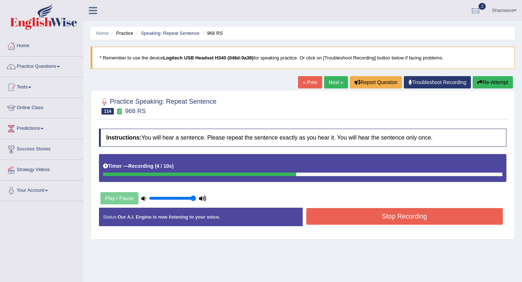
click at [374, 220] on button "Stop Recording" at bounding box center [404, 216] width 196 height 17
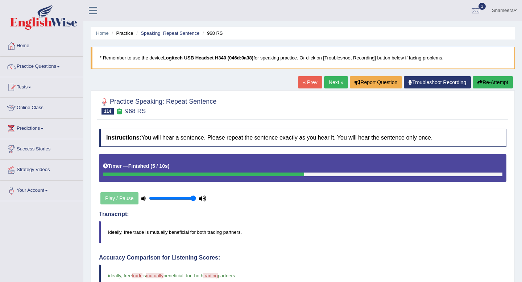
click at [481, 82] on button "Re-Attempt" at bounding box center [492, 82] width 40 height 12
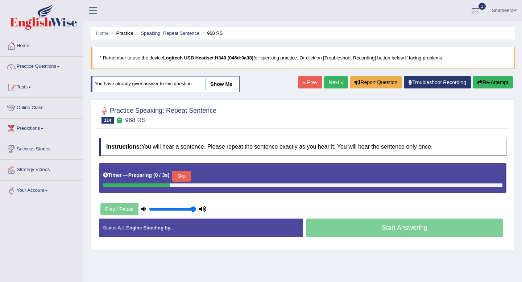
click at [181, 181] on button "Skip" at bounding box center [181, 176] width 18 height 11
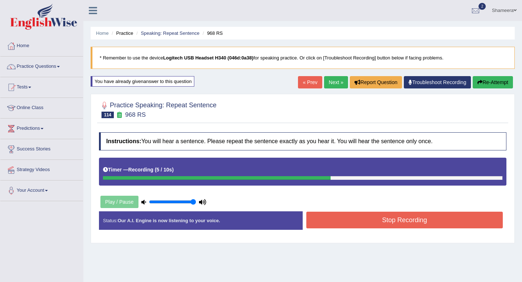
click at [483, 82] on button "Re-Attempt" at bounding box center [492, 82] width 40 height 12
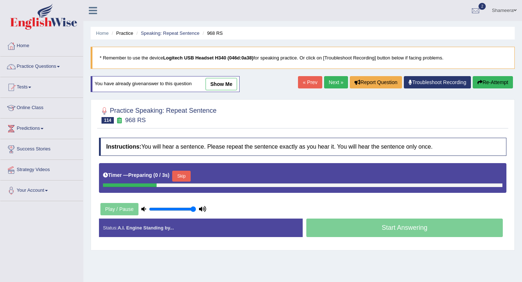
click at [185, 176] on button "Skip" at bounding box center [181, 176] width 18 height 11
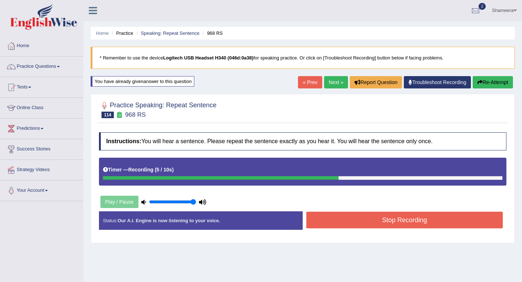
click at [488, 83] on button "Re-Attempt" at bounding box center [492, 82] width 40 height 12
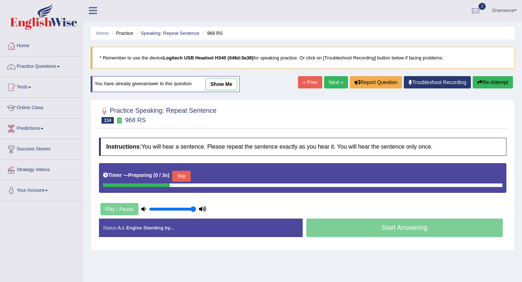
click at [180, 176] on button "Skip" at bounding box center [181, 176] width 18 height 11
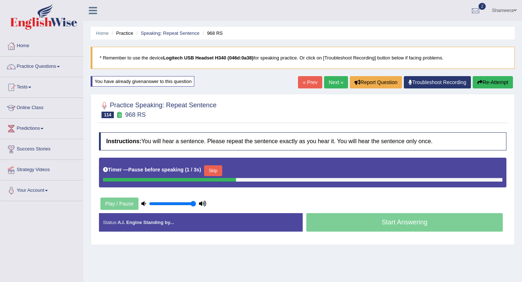
click at [214, 172] on button "Skip" at bounding box center [213, 170] width 18 height 11
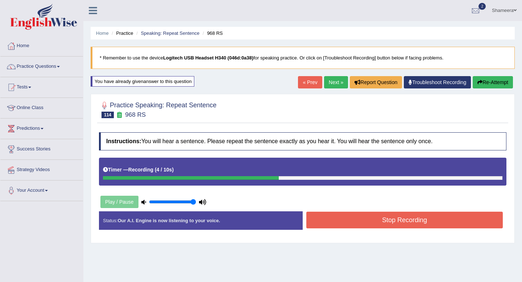
click at [384, 225] on button "Stop Recording" at bounding box center [404, 220] width 196 height 17
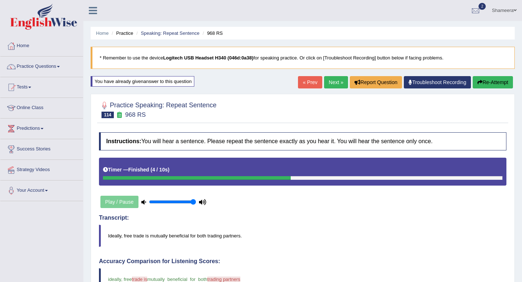
click at [399, 27] on ul "Home Practice Speaking: Repeat Sentence 968 RS" at bounding box center [303, 33] width 424 height 13
